Goal: Transaction & Acquisition: Purchase product/service

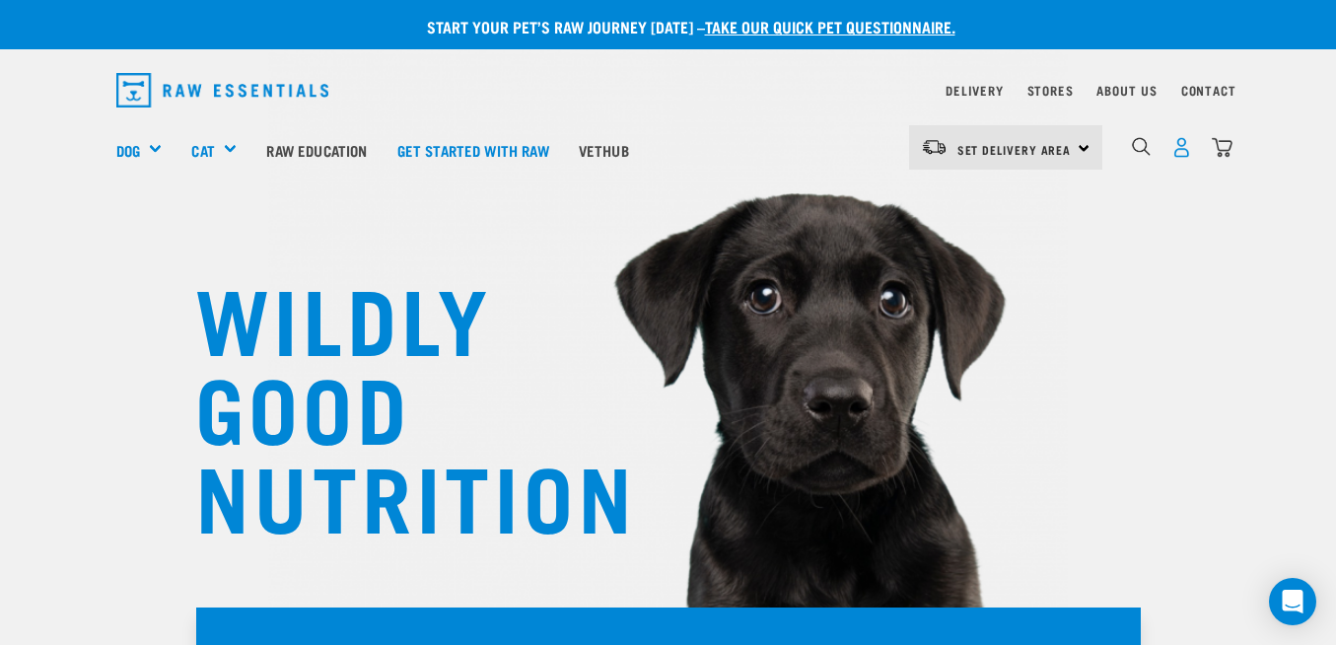
click at [1176, 152] on img "dropdown navigation" at bounding box center [1181, 147] width 21 height 21
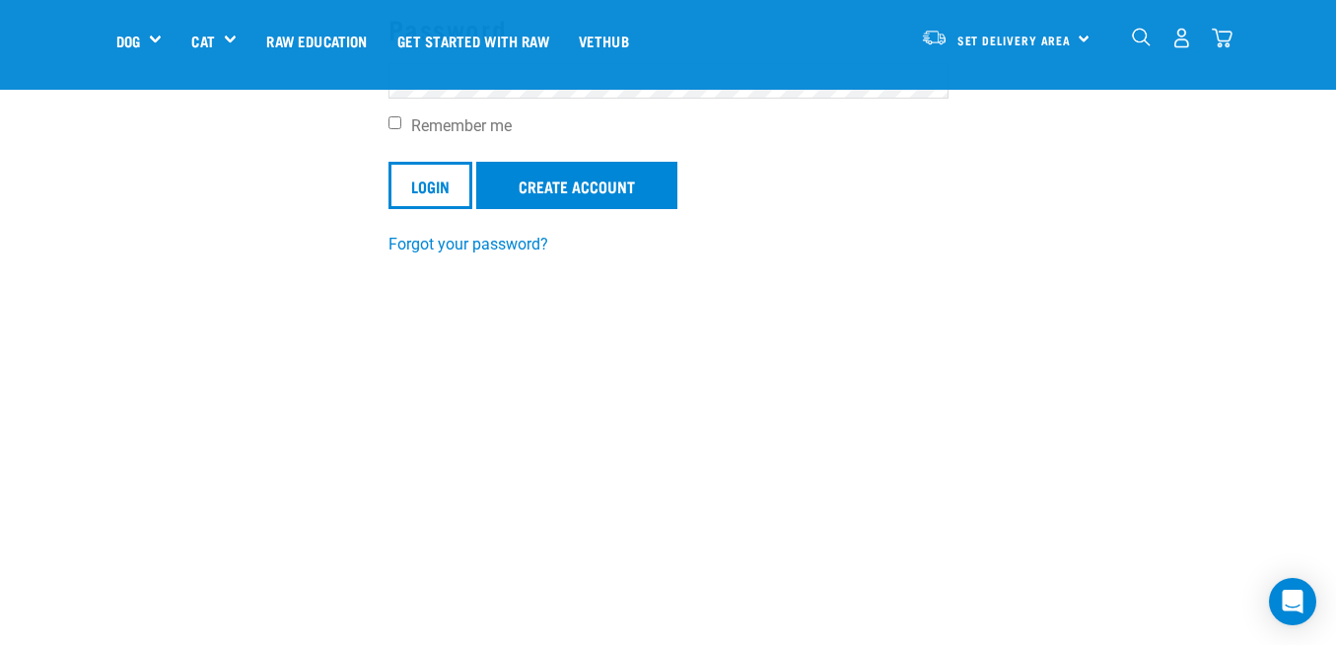
scroll to position [365, 0]
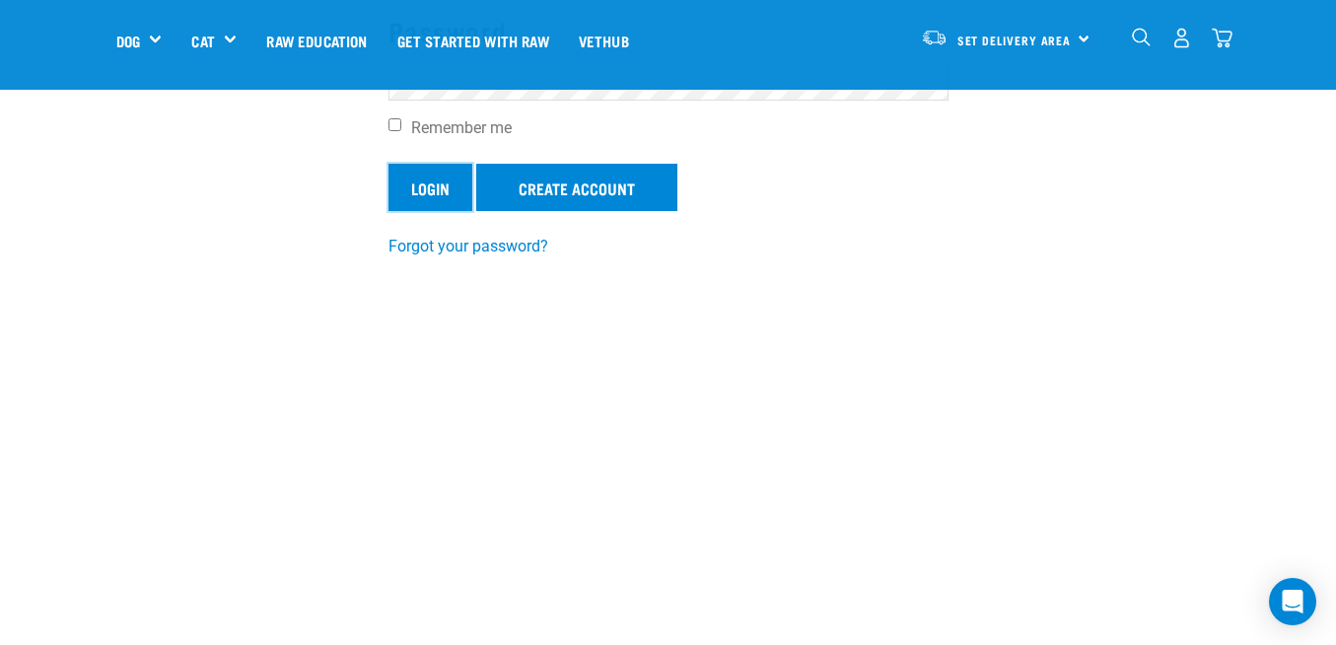
click at [416, 187] on input "Login" at bounding box center [430, 187] width 84 height 47
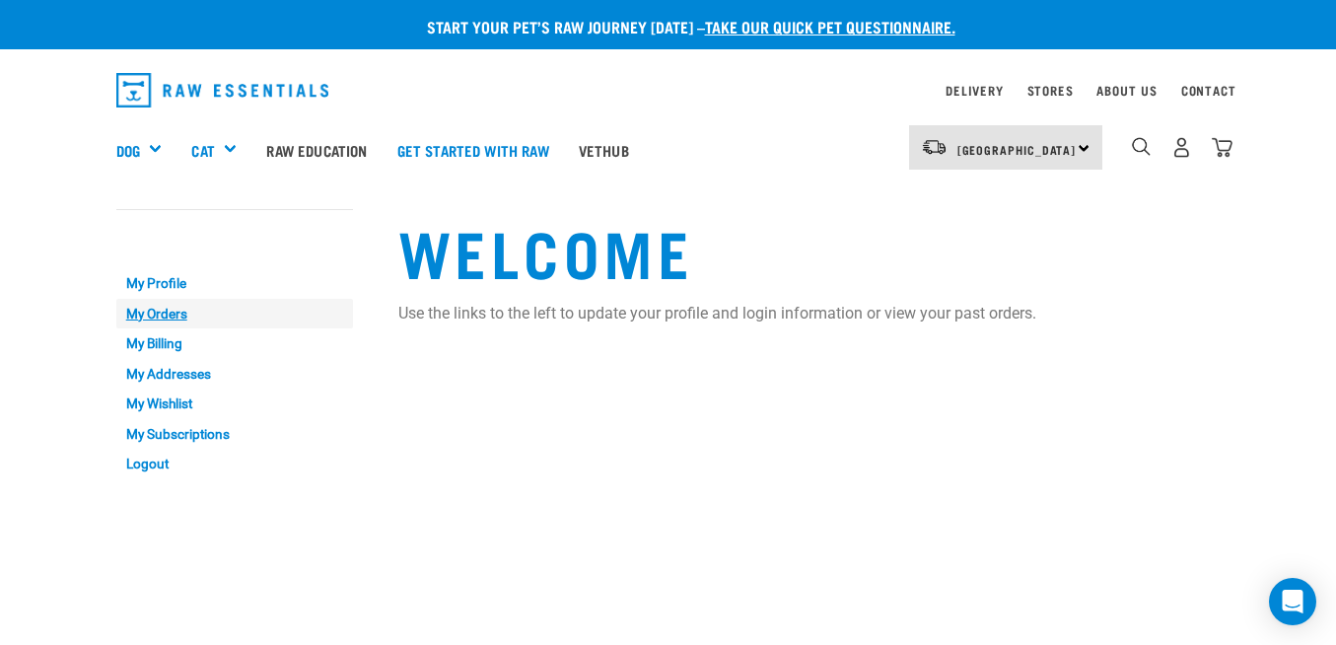
click at [139, 315] on link "My Orders" at bounding box center [234, 314] width 237 height 31
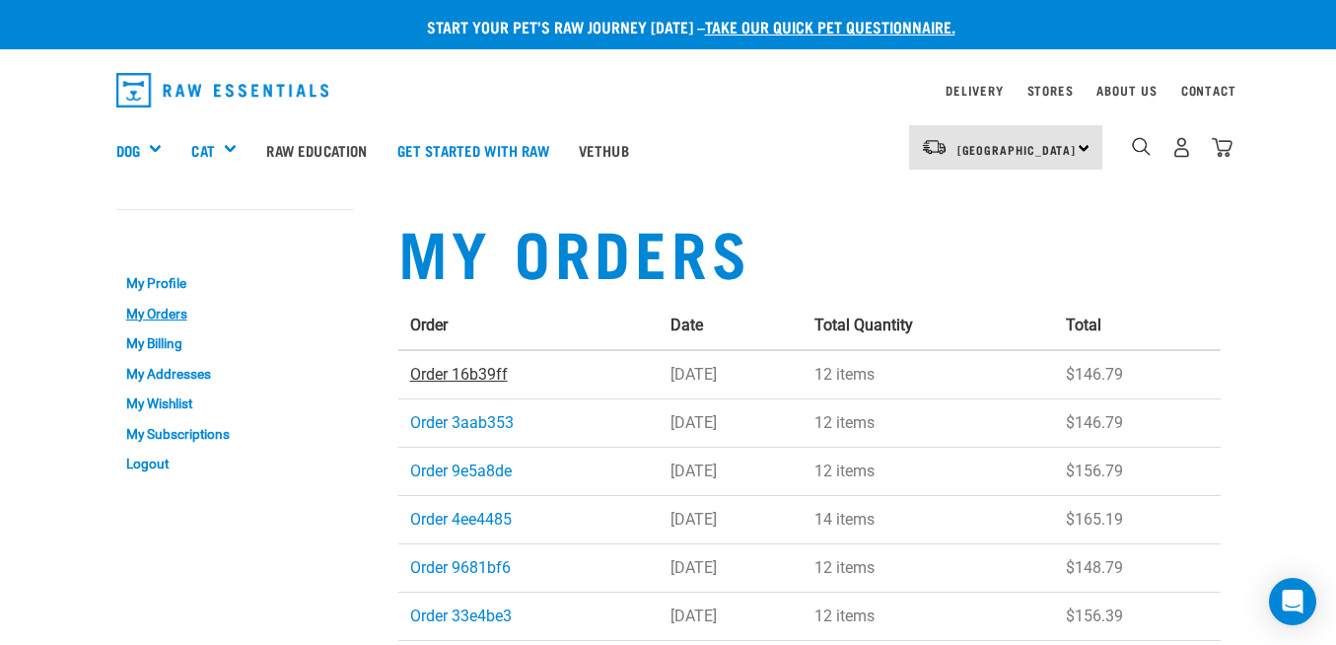
click at [474, 366] on link "Order 16b39ff" at bounding box center [459, 374] width 98 height 19
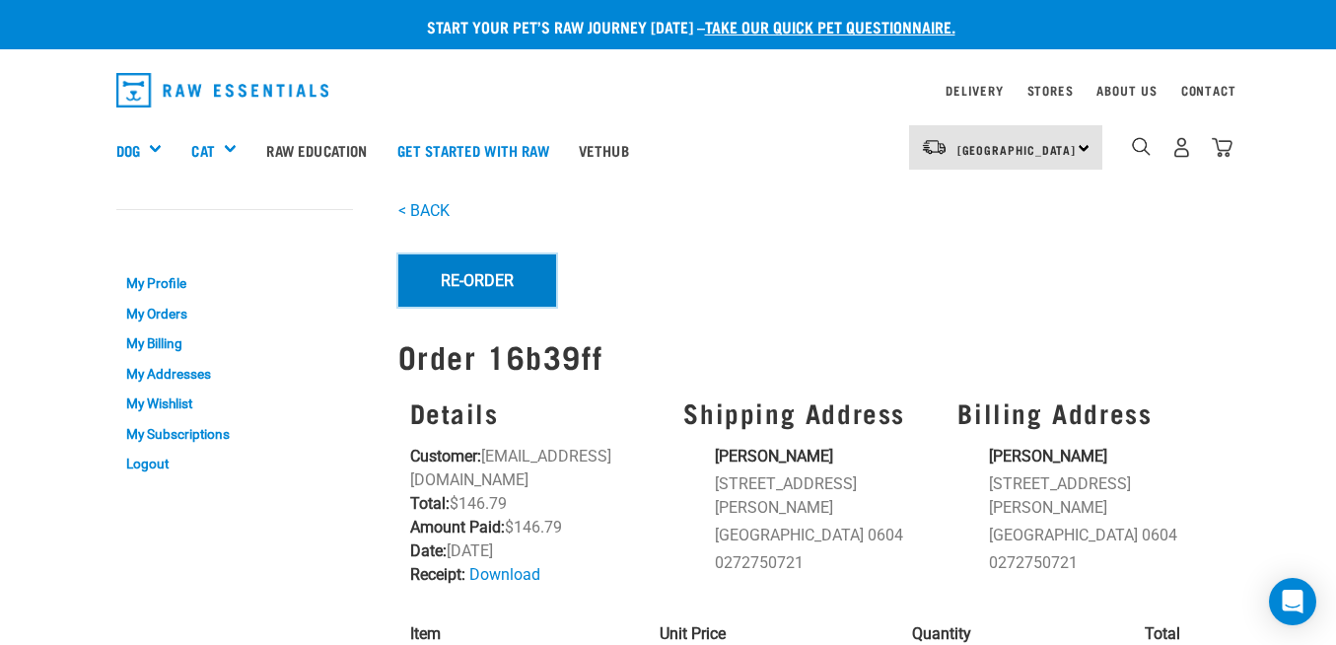
click at [471, 272] on button "Re-Order" at bounding box center [477, 279] width 158 height 51
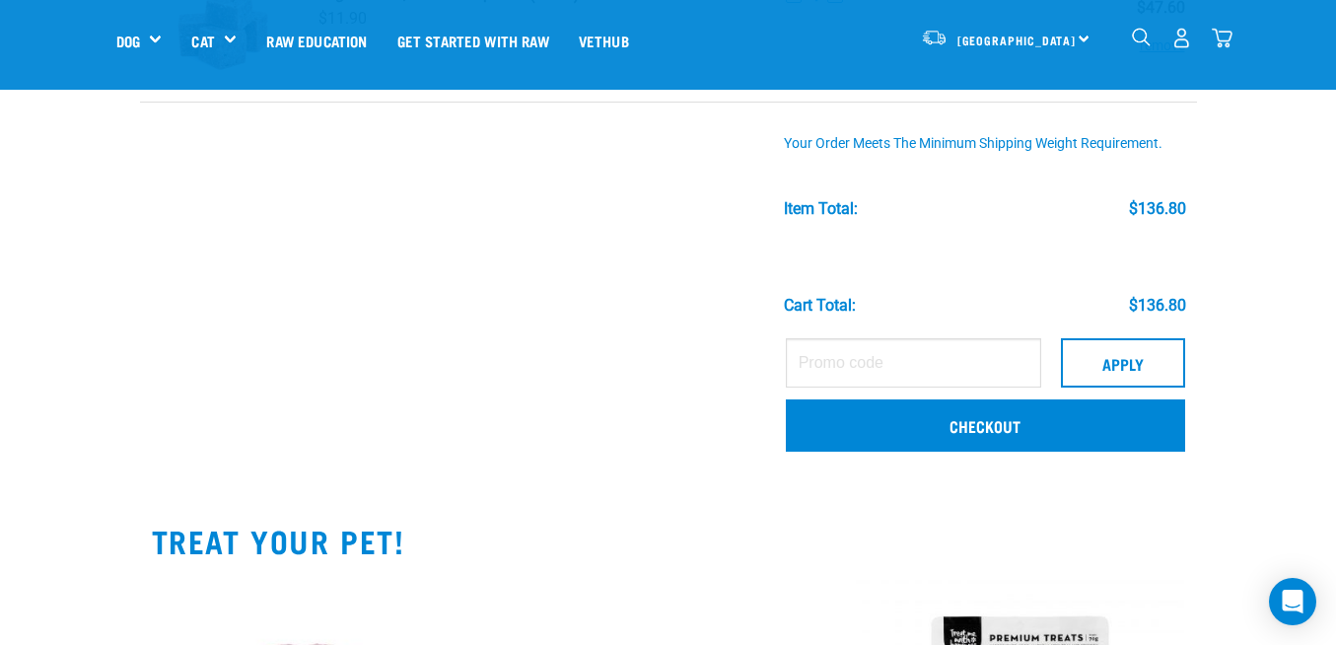
scroll to position [488, 0]
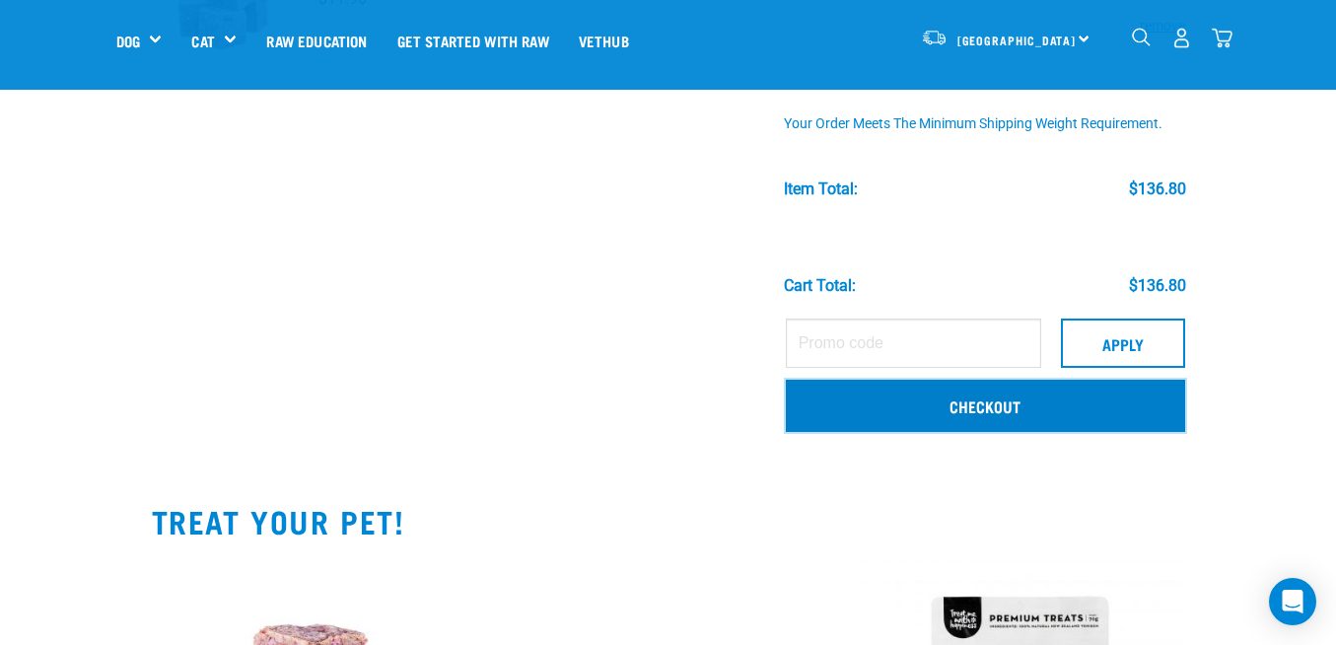
click at [996, 404] on link "Checkout" at bounding box center [985, 405] width 399 height 51
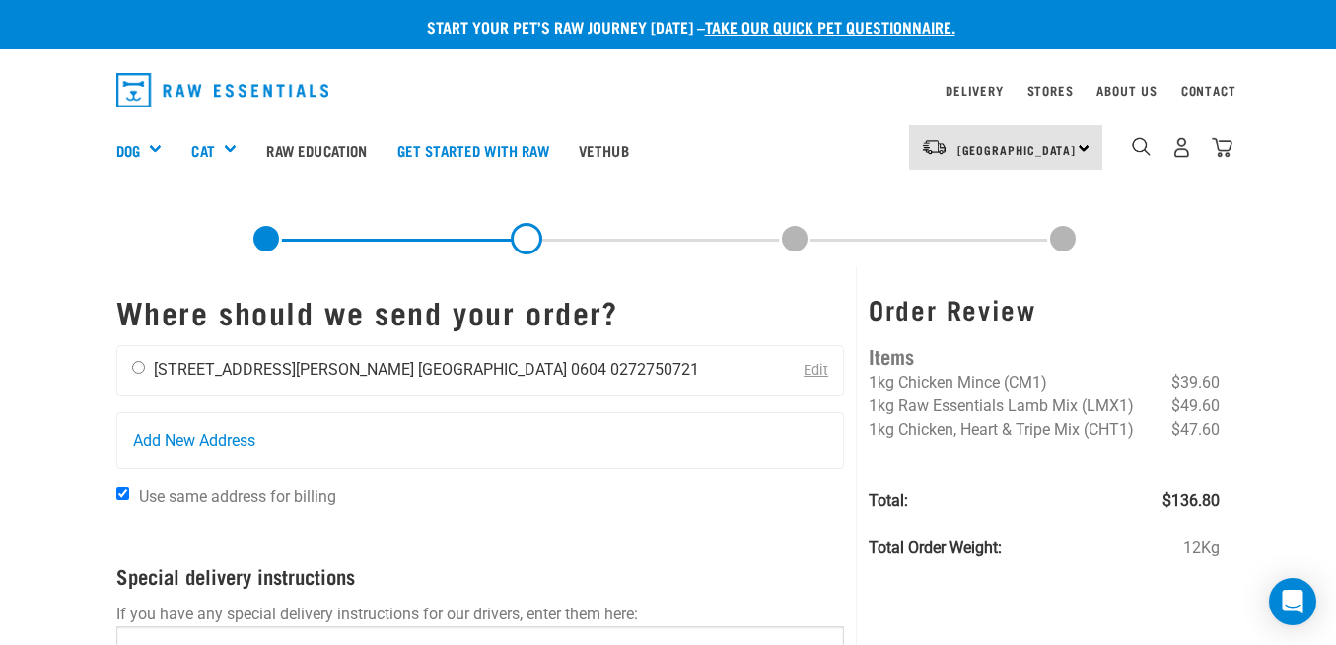
click at [138, 369] on input "radio" at bounding box center [138, 367] width 13 height 13
radio input "true"
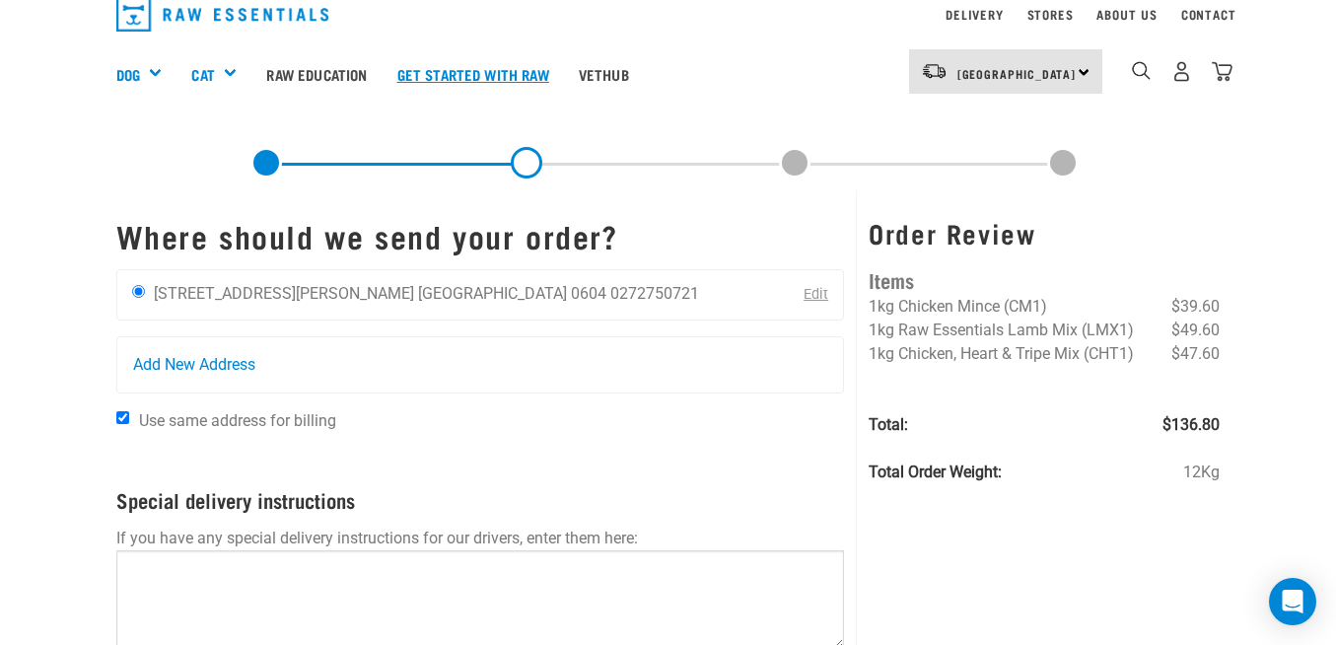
scroll to position [79, 0]
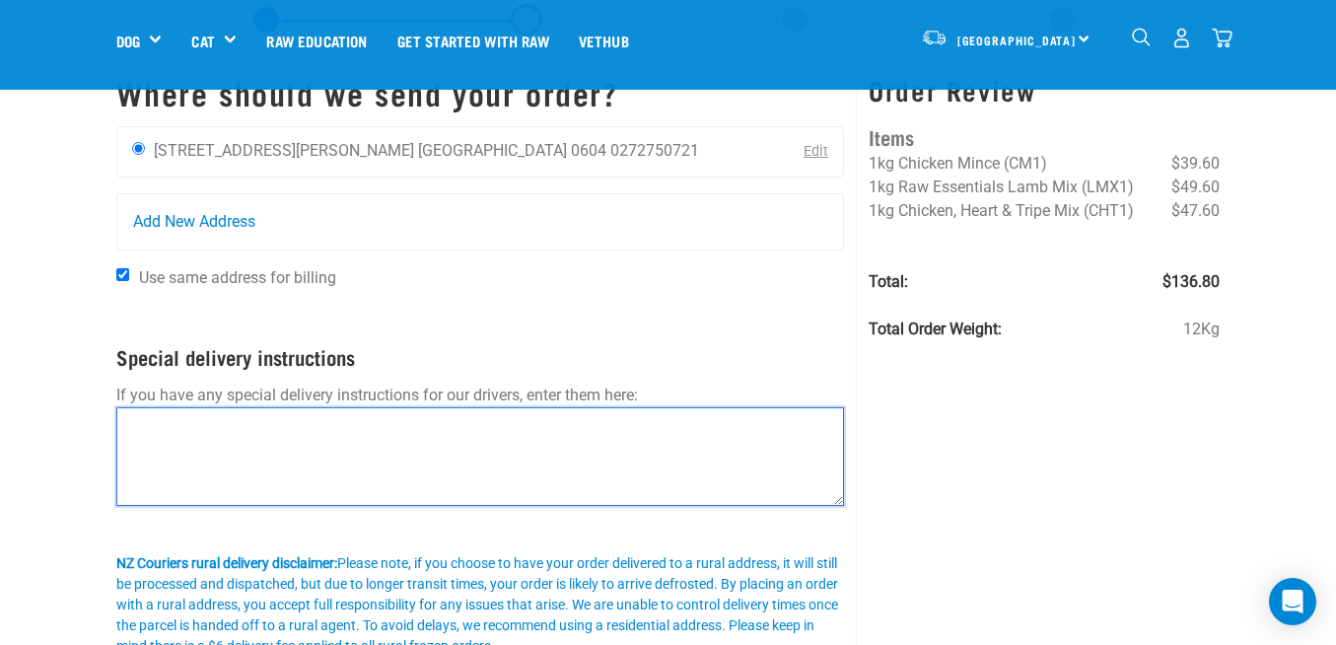
click at [164, 426] on textarea at bounding box center [480, 456] width 729 height 99
click at [144, 426] on textarea "PLease leave on porch if not home" at bounding box center [480, 456] width 729 height 99
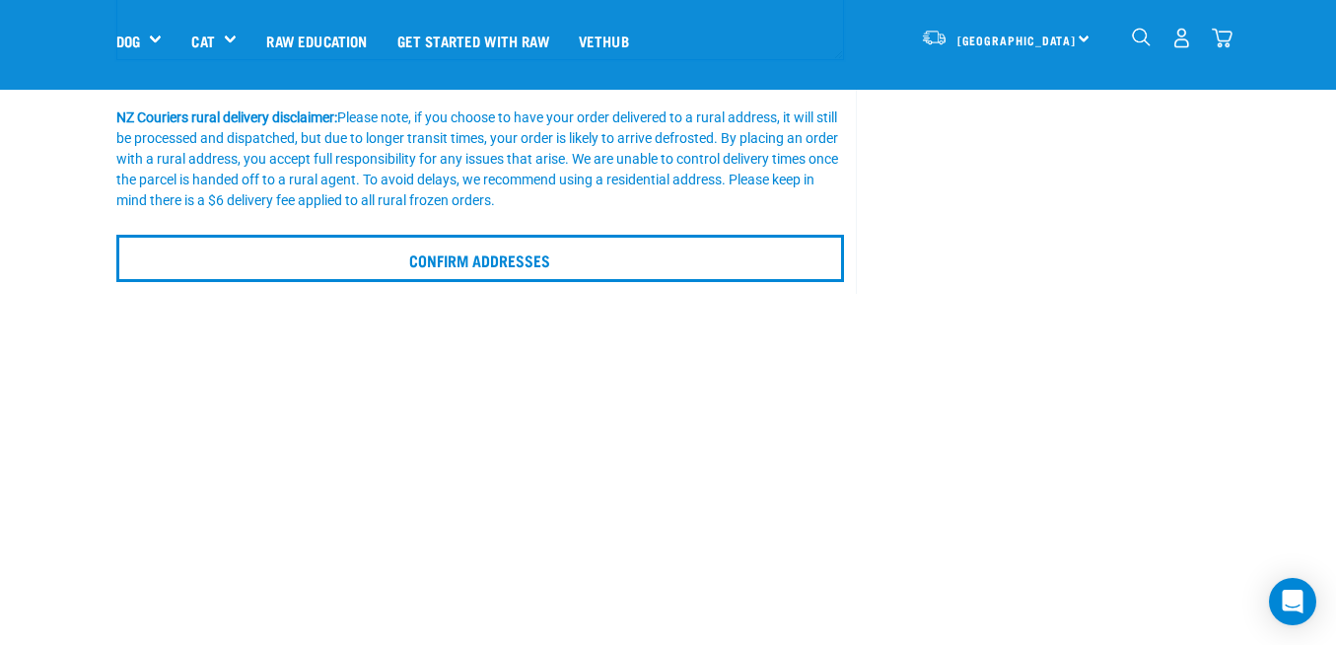
scroll to position [530, 0]
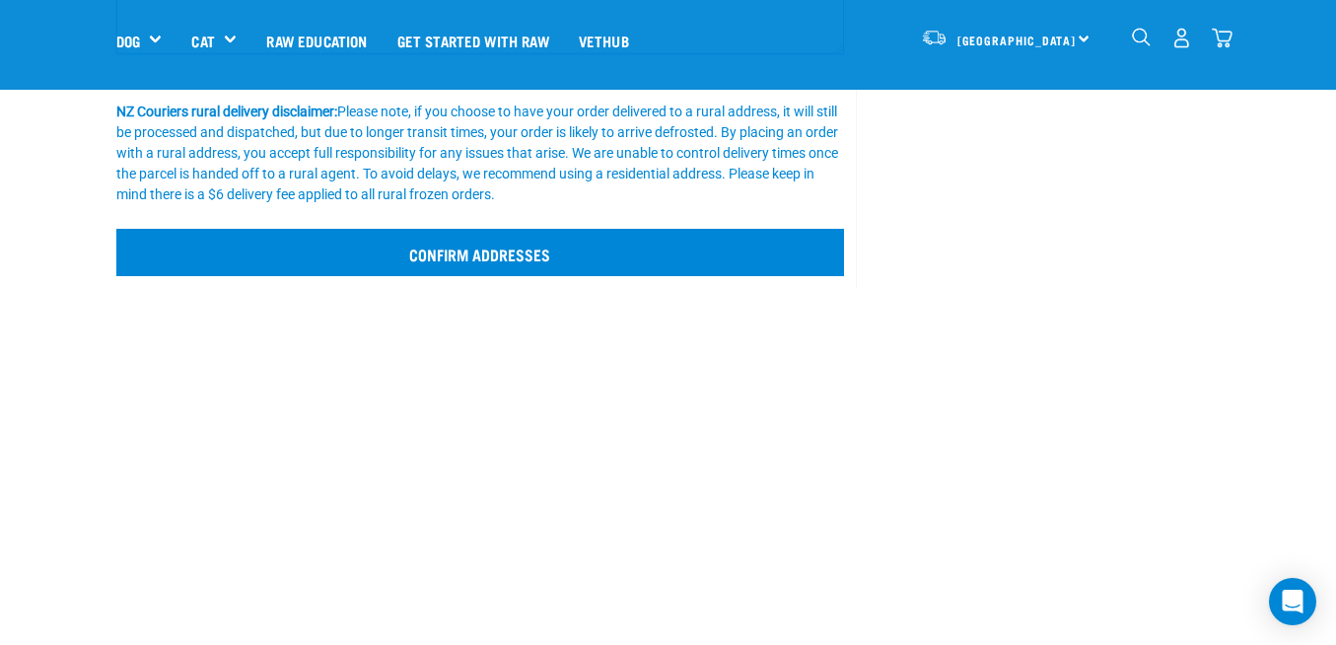
type textarea "Please leave on porch if not home"
click at [419, 253] on input "Confirm addresses" at bounding box center [480, 252] width 729 height 47
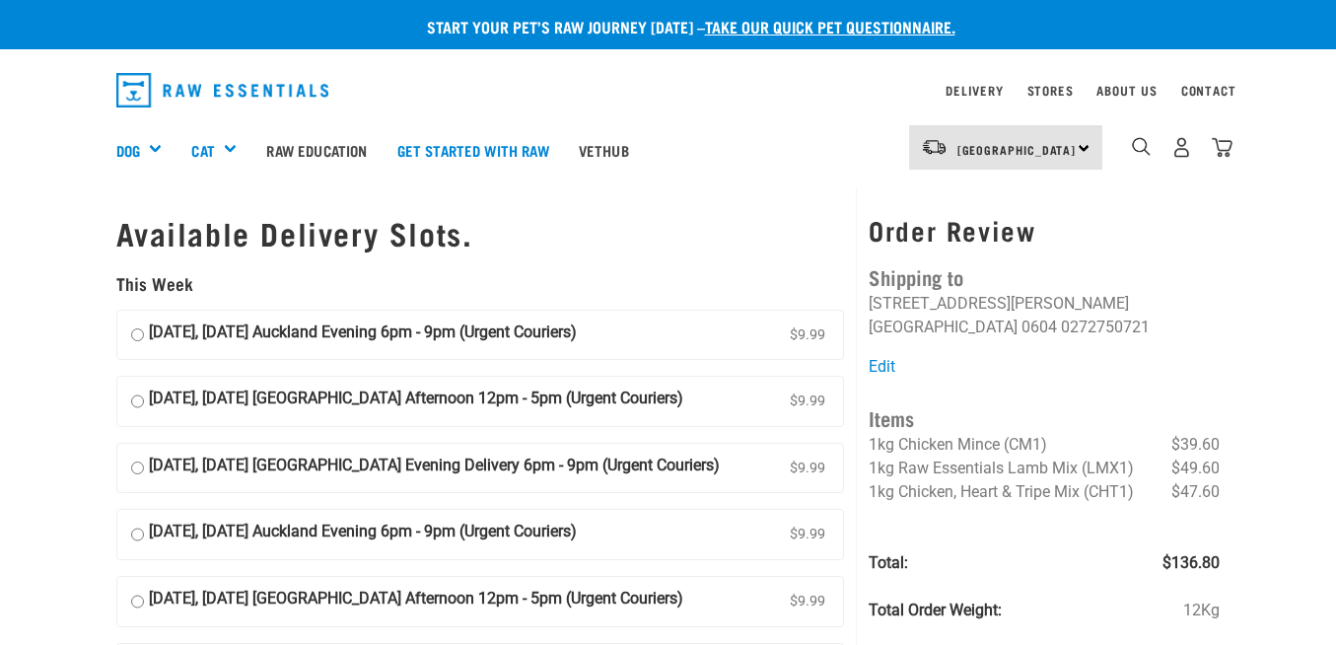
click at [135, 336] on input "14 October, Tuesday Auckland Evening 6pm - 9pm (Urgent Couriers) $9.99" at bounding box center [137, 335] width 13 height 30
radio input "true"
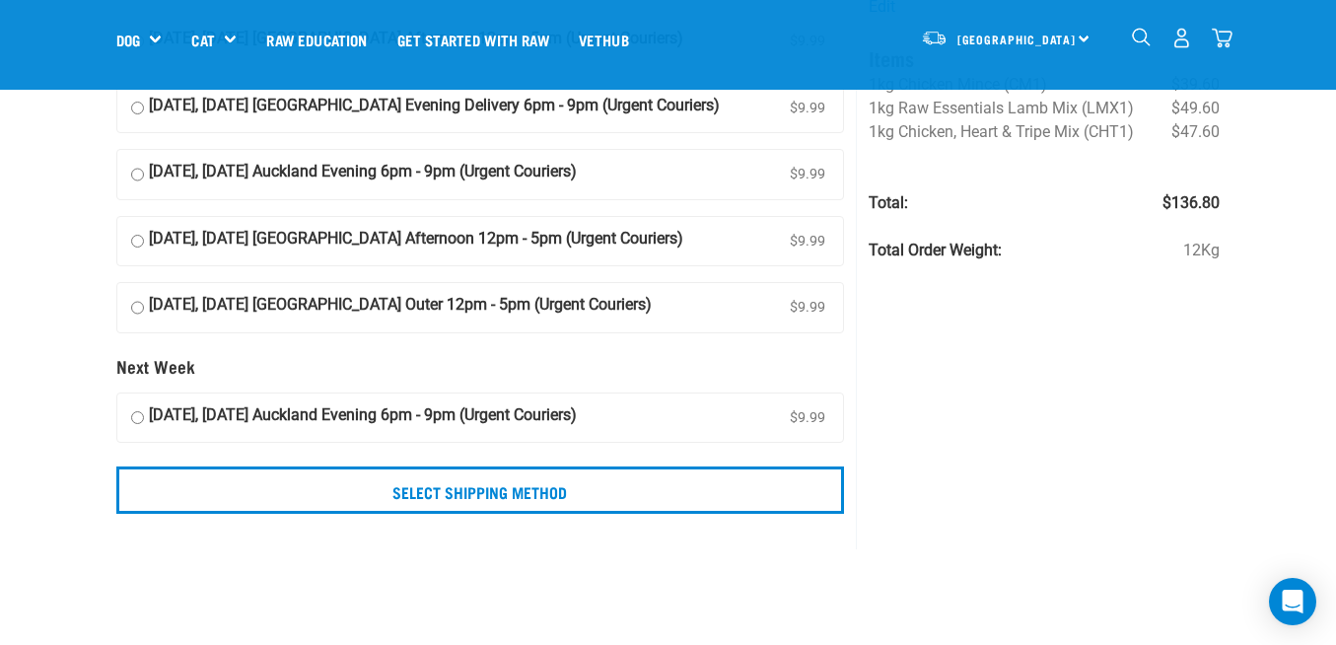
scroll to position [251, 0]
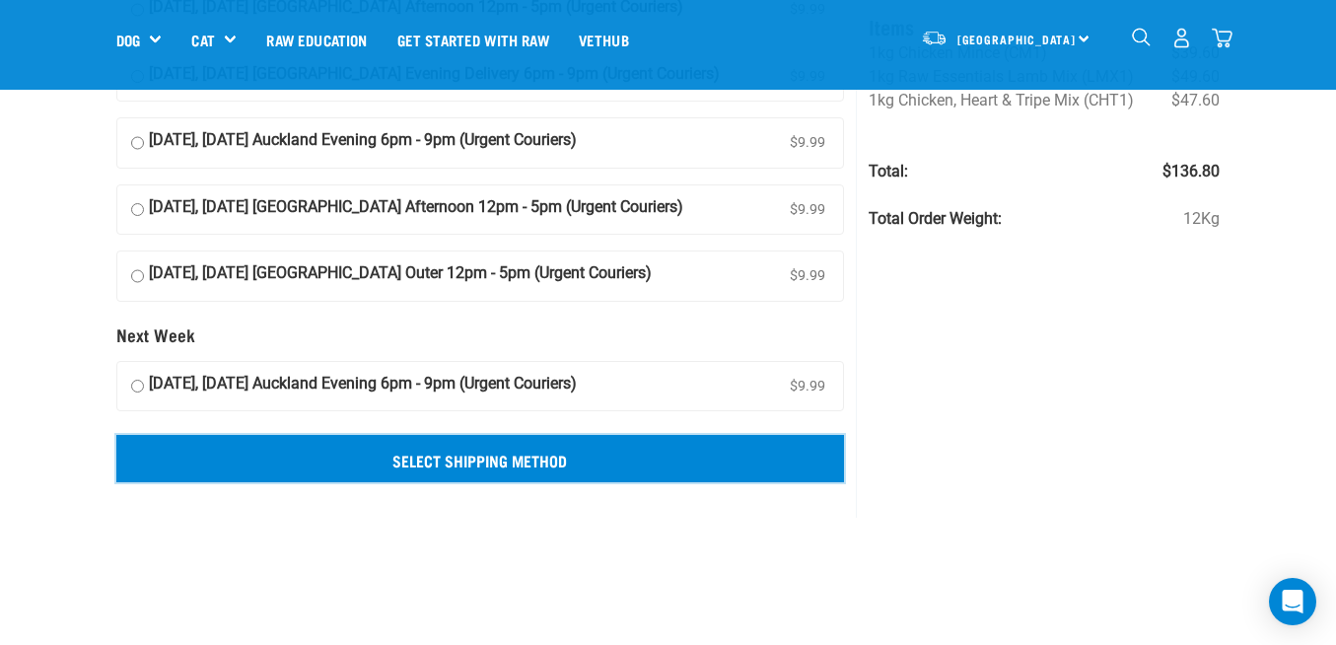
click at [650, 457] on input "Select Shipping Method" at bounding box center [480, 458] width 729 height 47
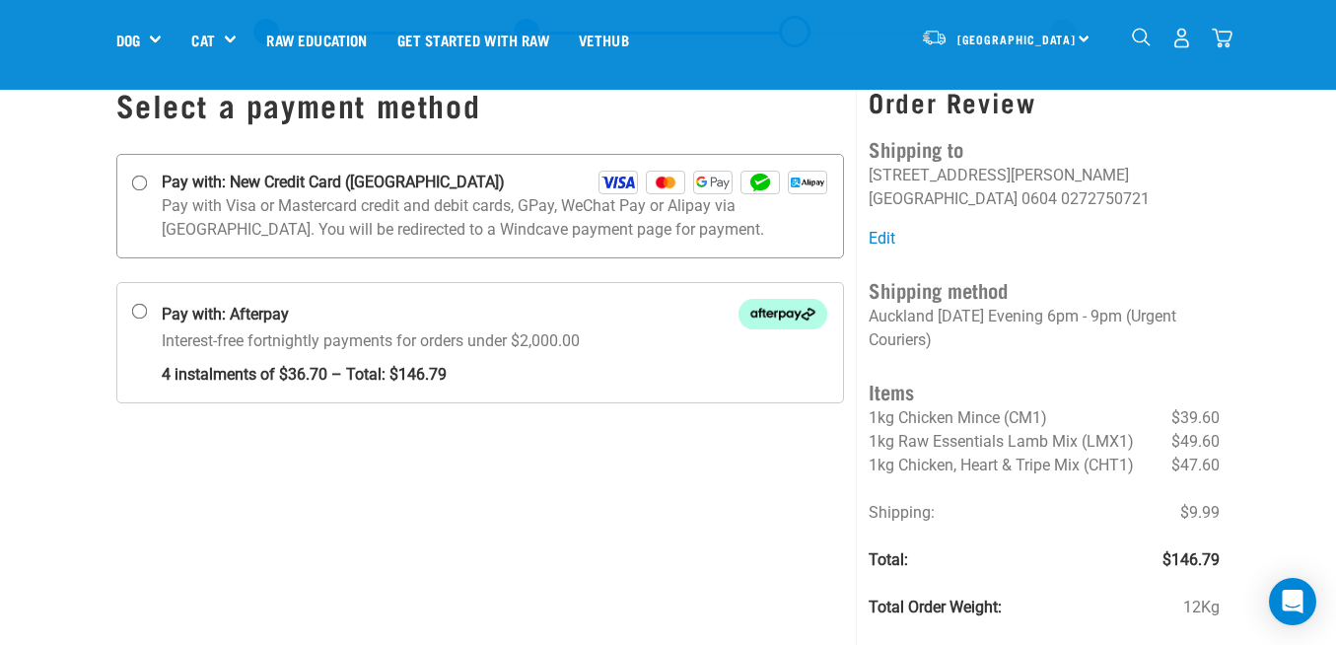
scroll to position [49, 0]
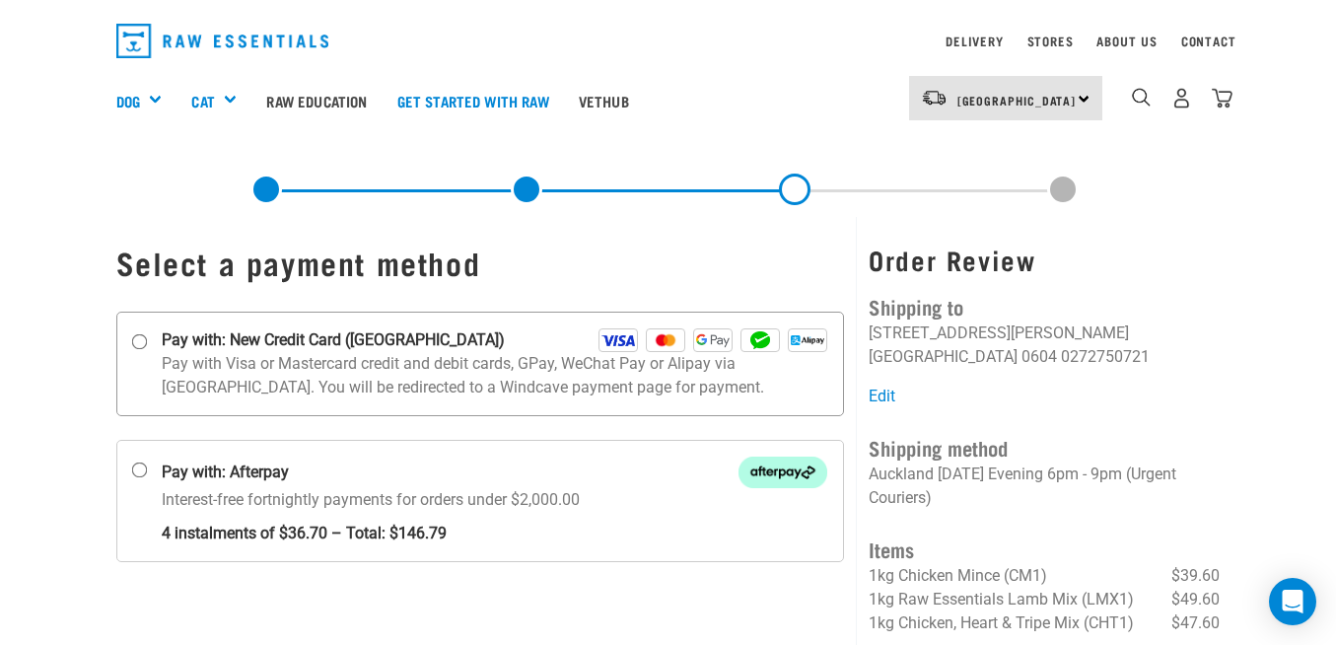
click at [140, 337] on input "Pay with: New Credit Card (Windcave)" at bounding box center [139, 341] width 16 height 16
radio input "true"
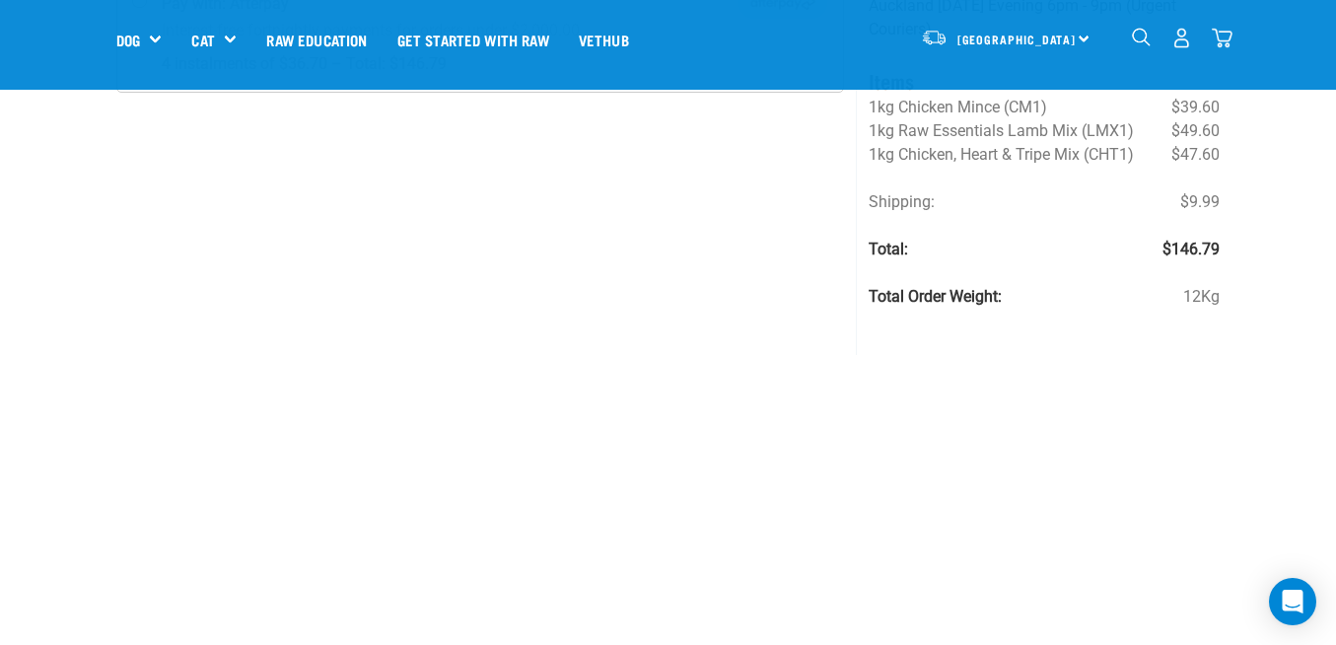
scroll to position [399, 0]
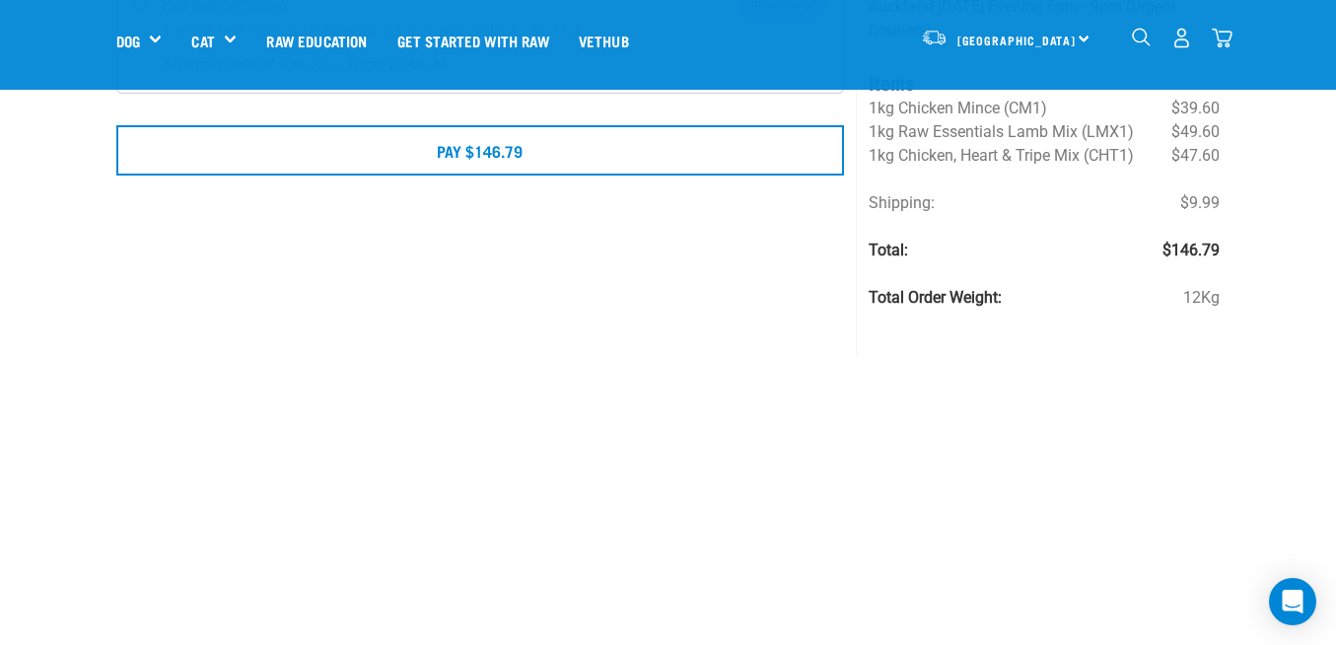
scroll to position [383, 0]
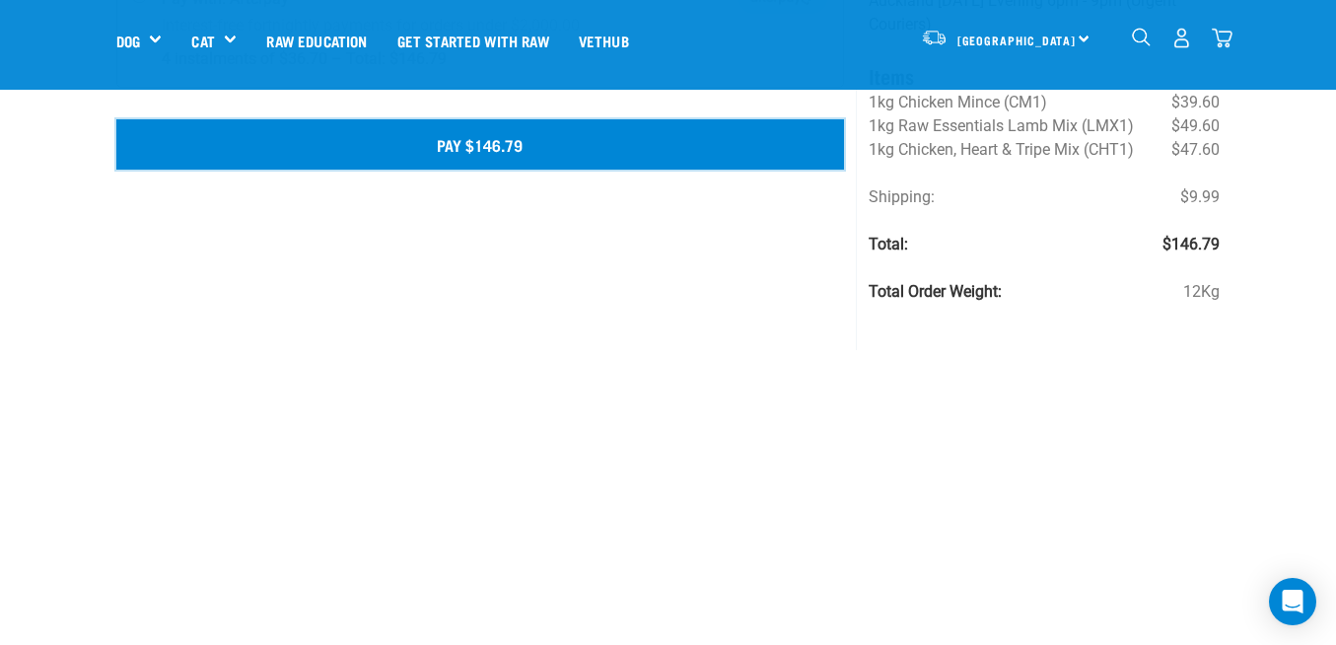
click at [729, 159] on button "Pay $146.79" at bounding box center [480, 143] width 729 height 49
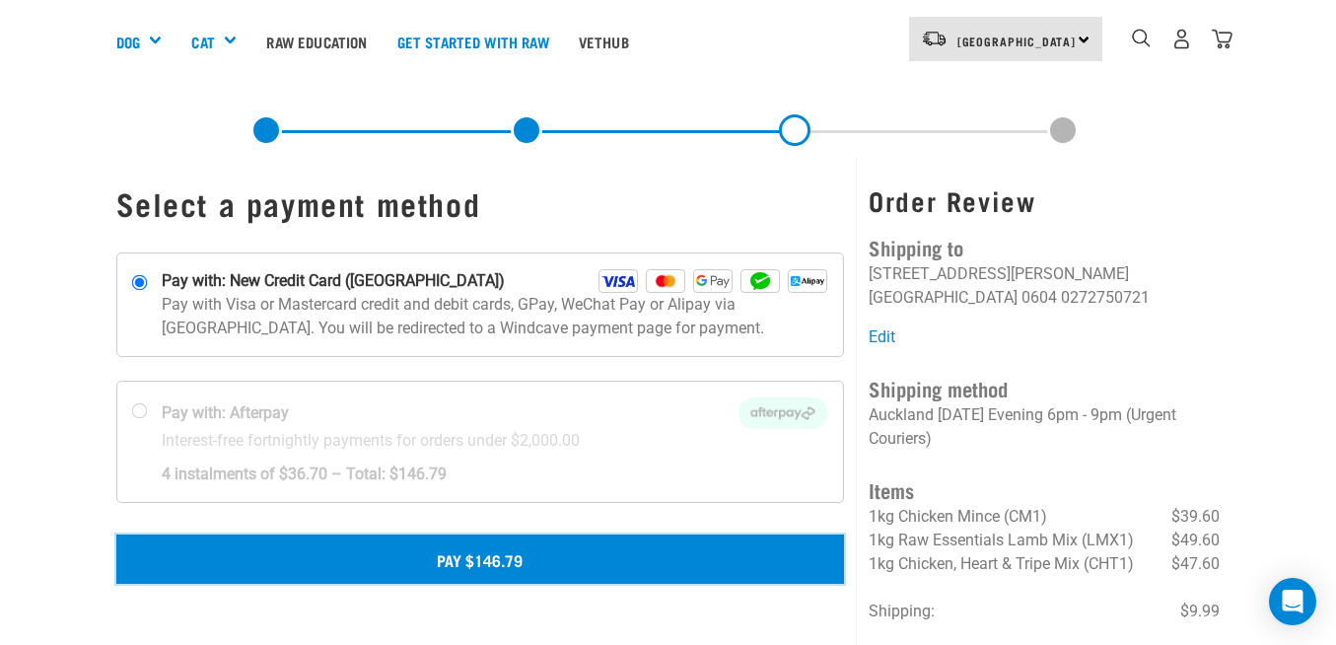
scroll to position [0, 0]
